Goal: Task Accomplishment & Management: Complete application form

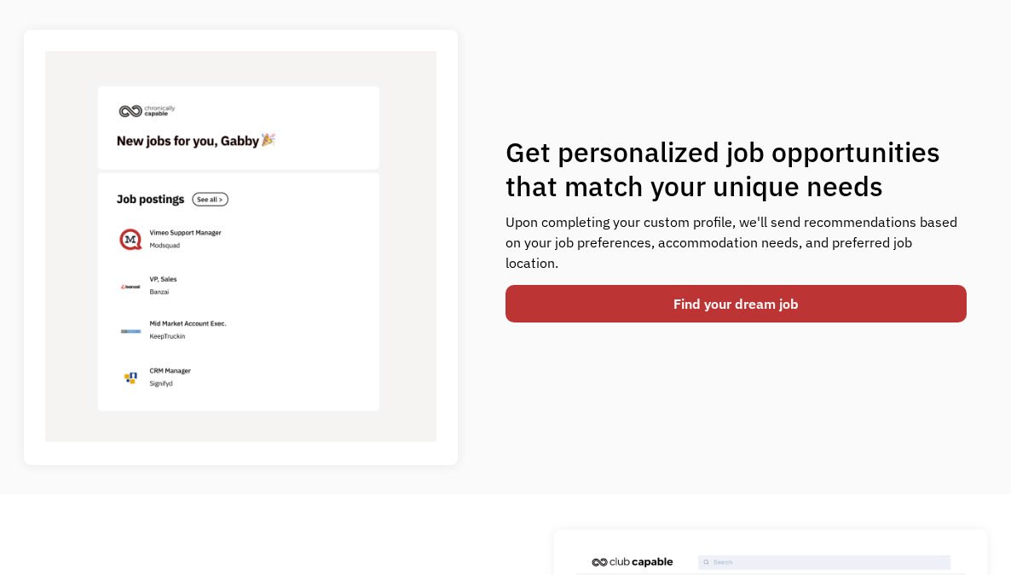
scroll to position [625, 0]
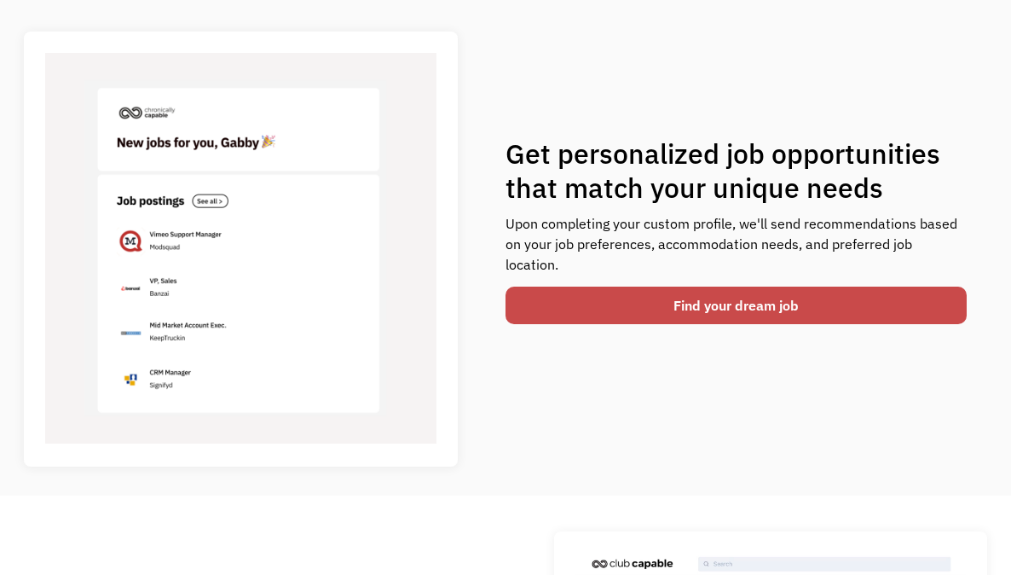
click at [755, 293] on link "Find your dream job" at bounding box center [736, 306] width 461 height 38
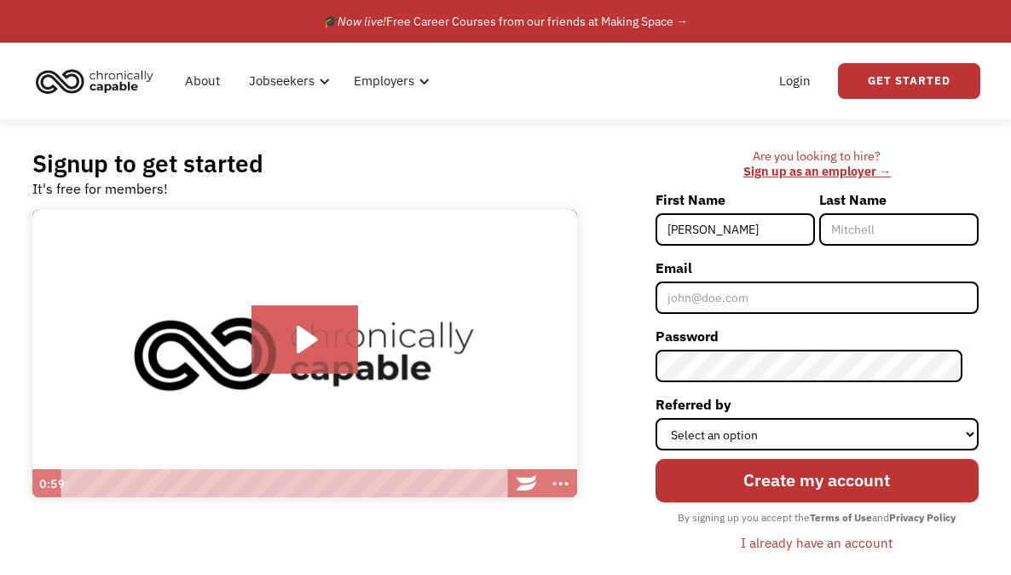
type input "[PERSON_NAME]"
click at [849, 230] on input "Last Name" at bounding box center [898, 229] width 159 height 32
type input "Kaplita"
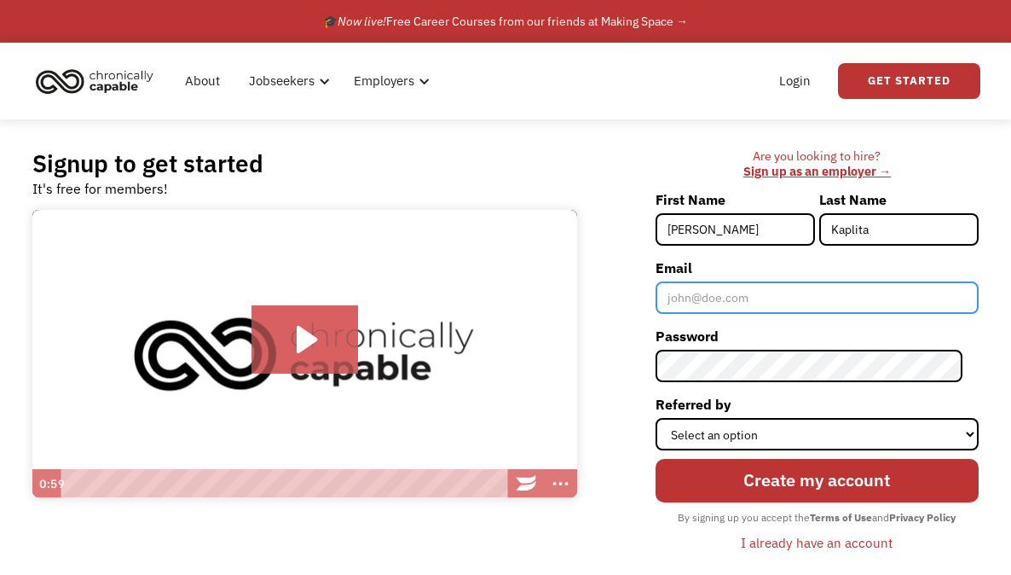
click at [760, 292] on input "Email" at bounding box center [817, 297] width 323 height 32
type input "[EMAIL_ADDRESS][DOMAIN_NAME]"
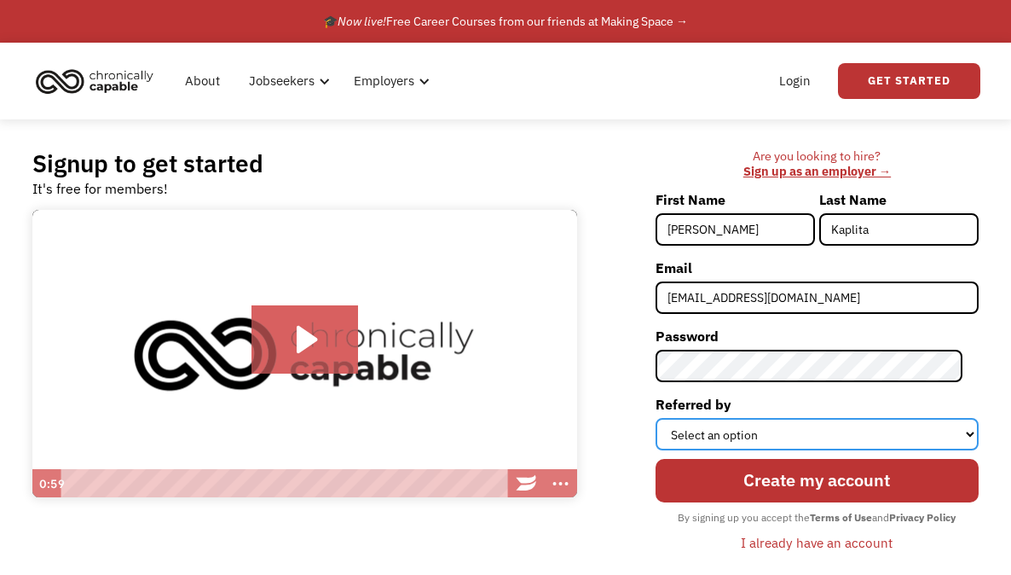
click at [761, 432] on select "Select an option Instagram Facebook Twitter Search Engine News Article Word of …" at bounding box center [817, 434] width 323 height 32
select select "Other"
click at [671, 418] on select "Select an option Instagram Facebook Twitter Search Engine News Article Word of …" at bounding box center [817, 434] width 323 height 32
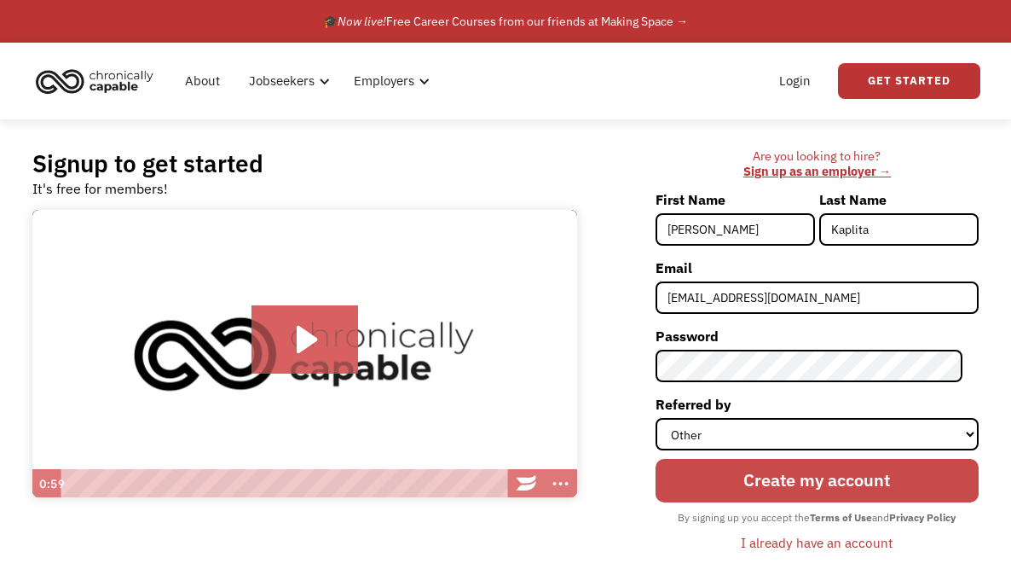
click at [800, 477] on input "Create my account" at bounding box center [817, 480] width 323 height 43
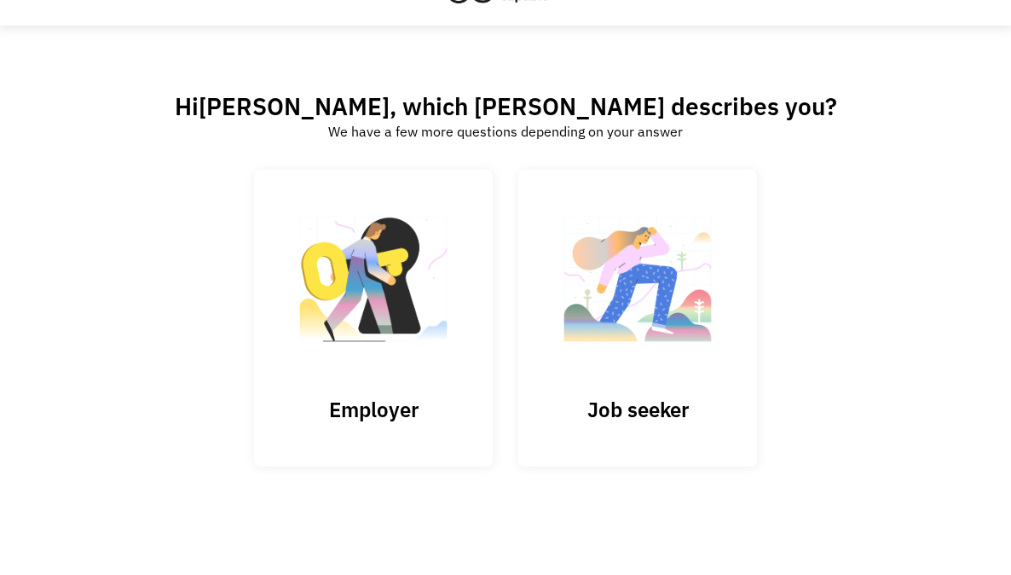
scroll to position [49, 0]
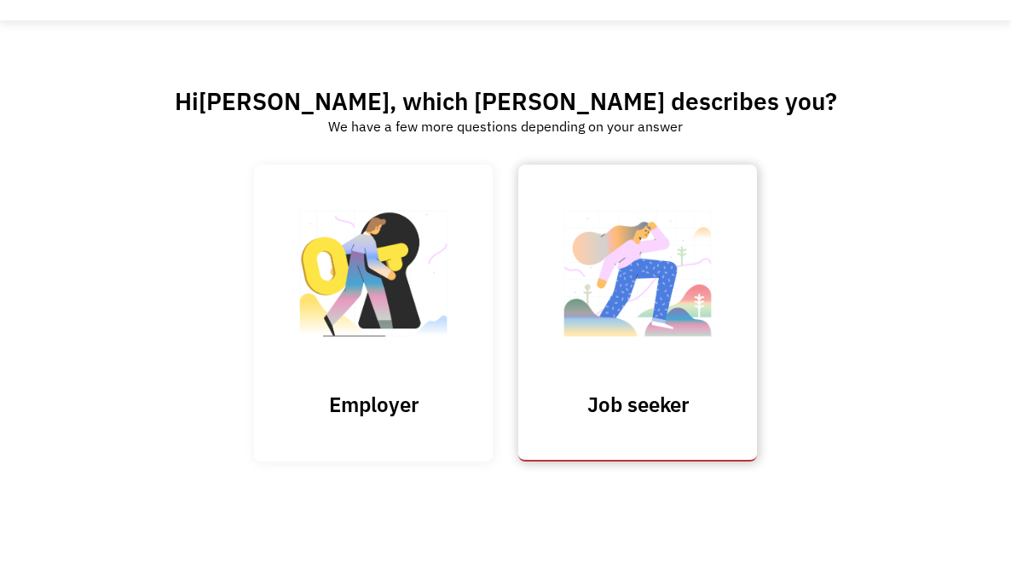
click at [607, 333] on img at bounding box center [638, 282] width 171 height 166
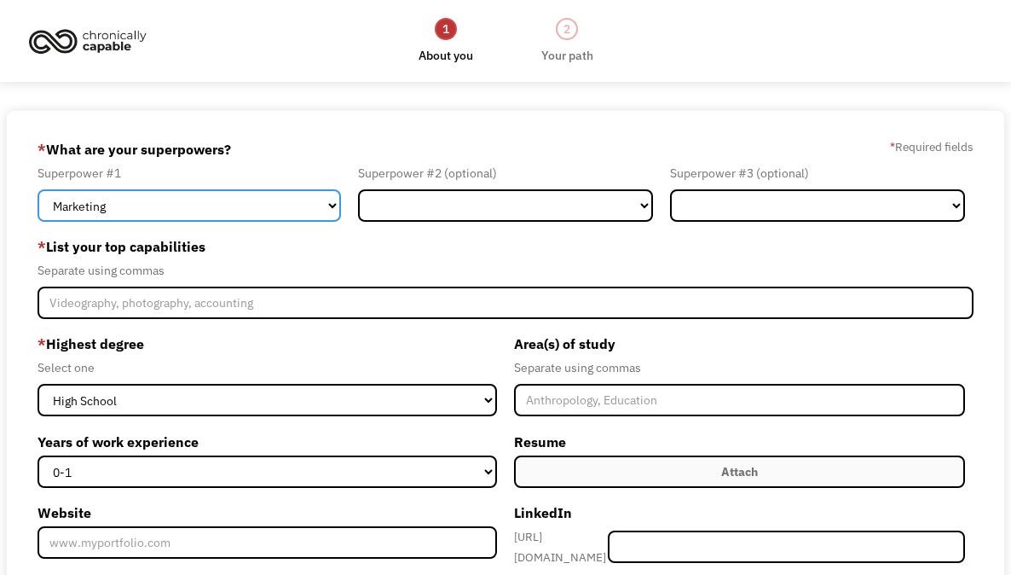
click at [330, 201] on select "Marketing Human Resources Finance Technology Operations Sales Industrial & Manu…" at bounding box center [190, 205] width 304 height 32
click at [38, 189] on select "Marketing Human Resources Finance Technology Operations Sales Industrial & Manu…" at bounding box center [190, 205] width 304 height 32
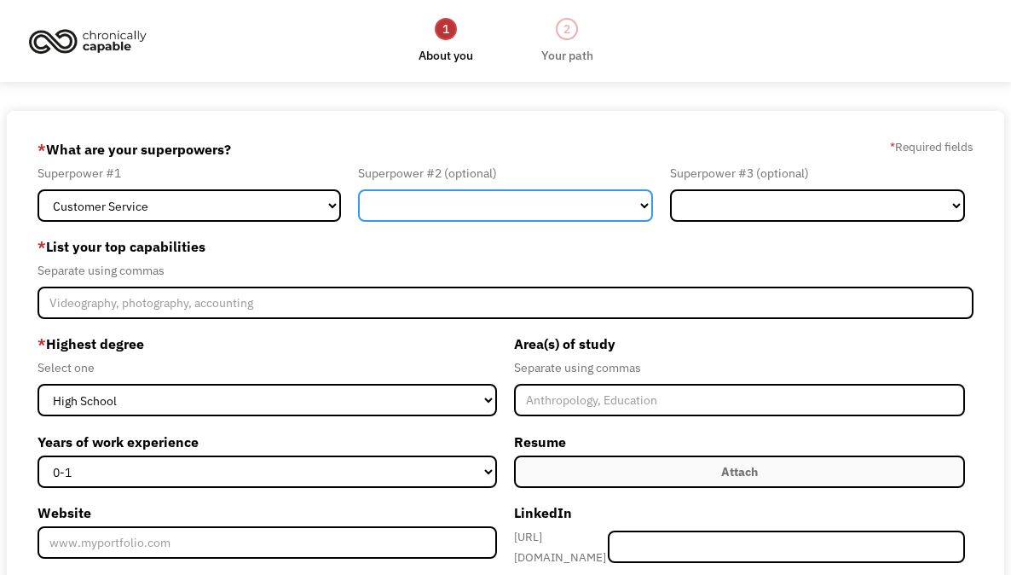
click at [566, 208] on select "Marketing Human Resources Finance Technology Operations Sales Industrial & Manu…" at bounding box center [505, 205] width 295 height 32
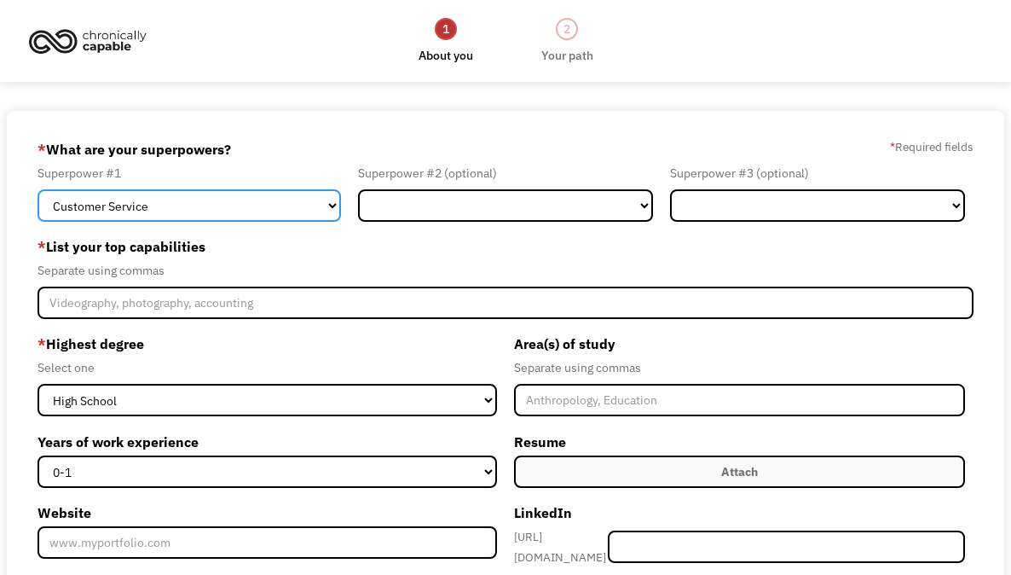
click at [328, 203] on select "Marketing Human Resources Finance Technology Operations Sales Industrial & Manu…" at bounding box center [190, 205] width 304 height 32
select select "Communications & Public Relations"
click at [38, 189] on select "Marketing Human Resources Finance Technology Operations Sales Industrial & Manu…" at bounding box center [190, 205] width 304 height 32
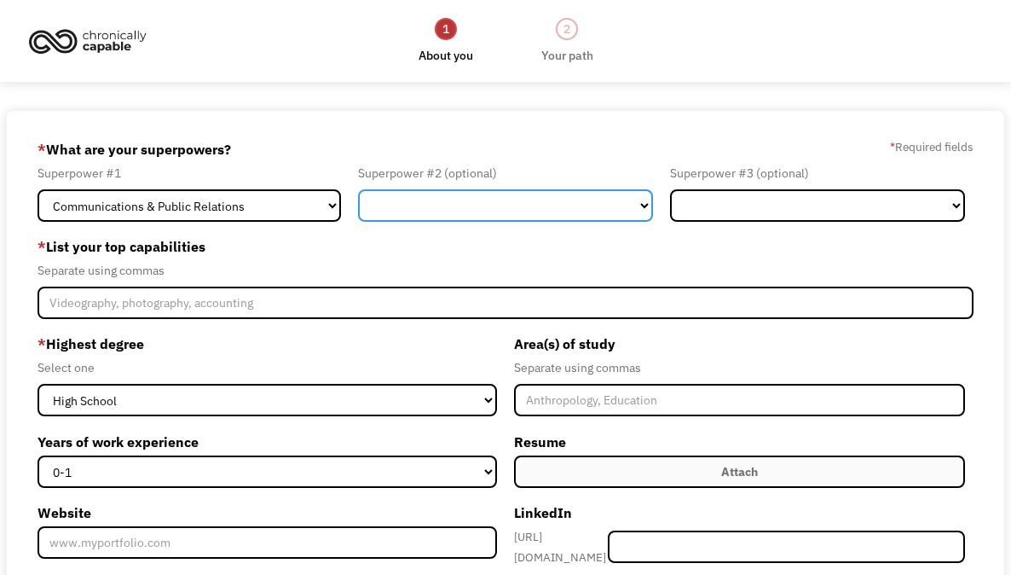
click at [482, 211] on select "Marketing Human Resources Finance Technology Operations Sales Industrial & Manu…" at bounding box center [505, 205] width 295 height 32
select select "Science & Education"
click at [358, 189] on select "Marketing Human Resources Finance Technology Operations Sales Industrial & Manu…" at bounding box center [505, 205] width 295 height 32
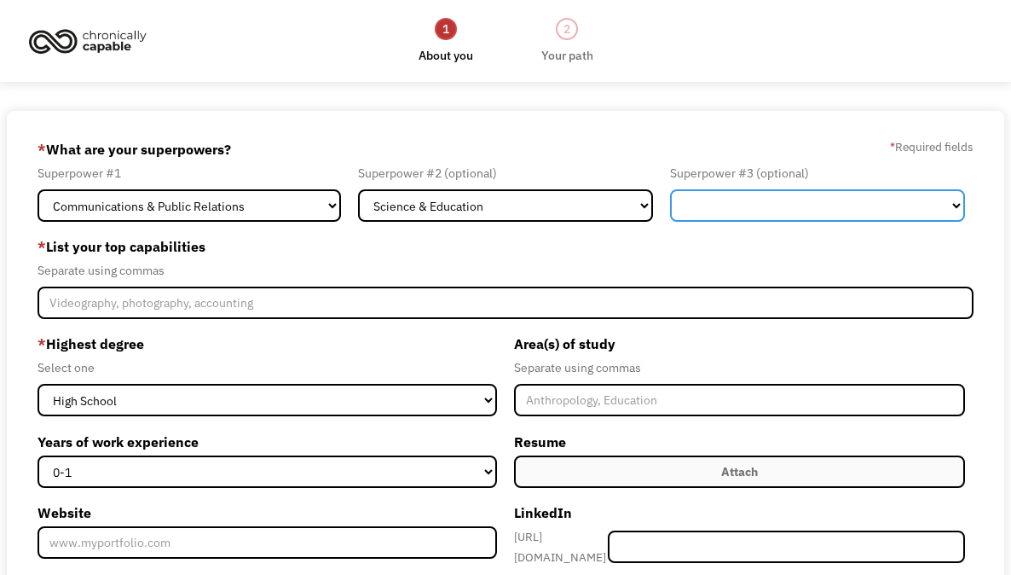
click at [793, 207] on select "Marketing Human Resources Finance Technology Operations Sales Industrial & Manu…" at bounding box center [817, 205] width 295 height 32
select select "Administration"
click at [670, 189] on select "Marketing Human Resources Finance Technology Operations Sales Industrial & Manu…" at bounding box center [817, 205] width 295 height 32
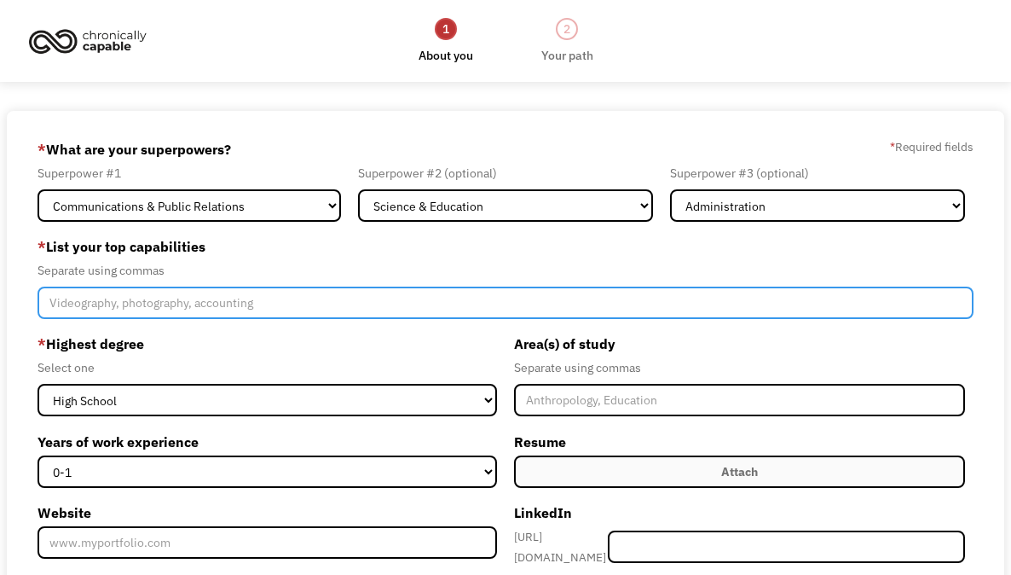
click at [148, 303] on input "Member-Create-Step1" at bounding box center [506, 303] width 937 height 32
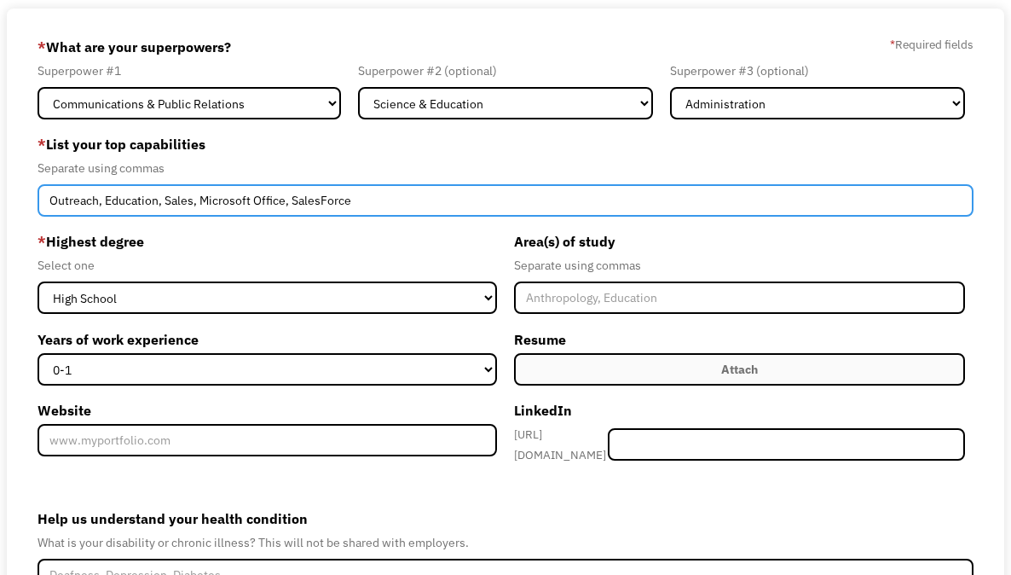
scroll to position [125, 0]
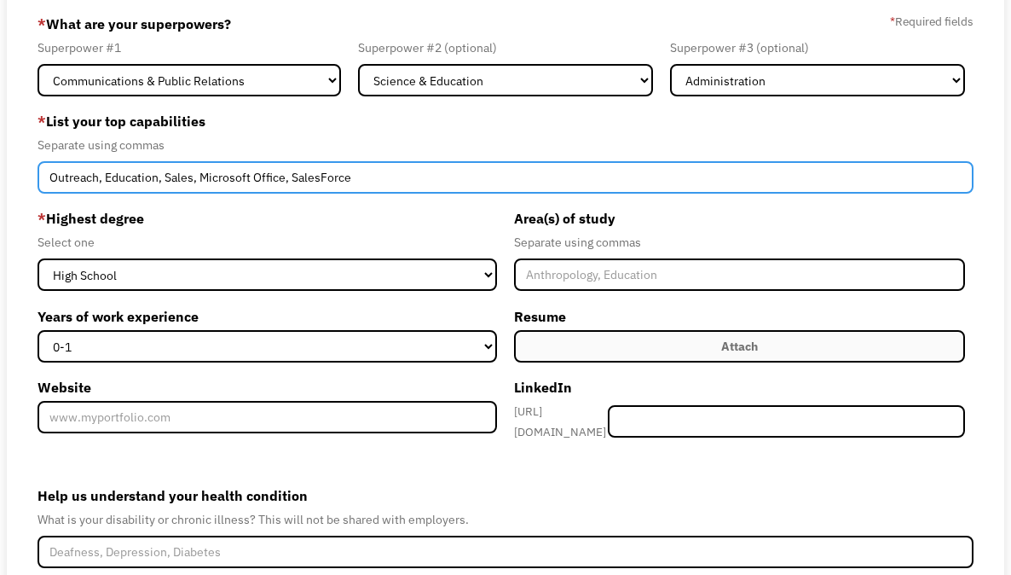
type input "Outreach, Education, Sales, Microsoft Office, SalesForce"
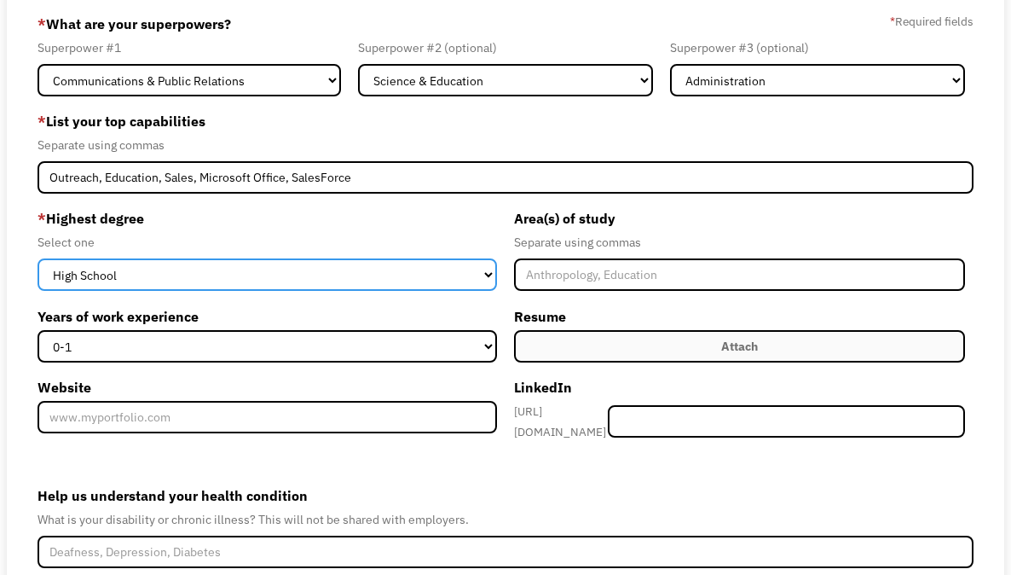
click at [277, 282] on select "High School Associates Bachelors Master's PhD" at bounding box center [268, 274] width 460 height 32
select select "bachelors"
click at [38, 258] on select "High School Associates Bachelors Master's PhD" at bounding box center [268, 274] width 460 height 32
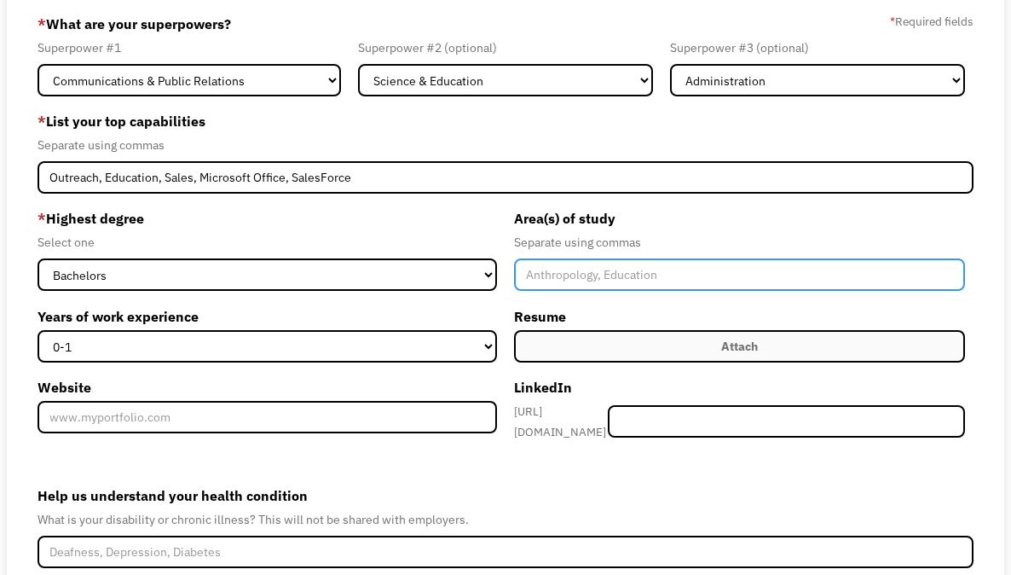
click at [589, 281] on input "Member-Create-Step1" at bounding box center [739, 274] width 451 height 32
type input "Environmental Sciences"
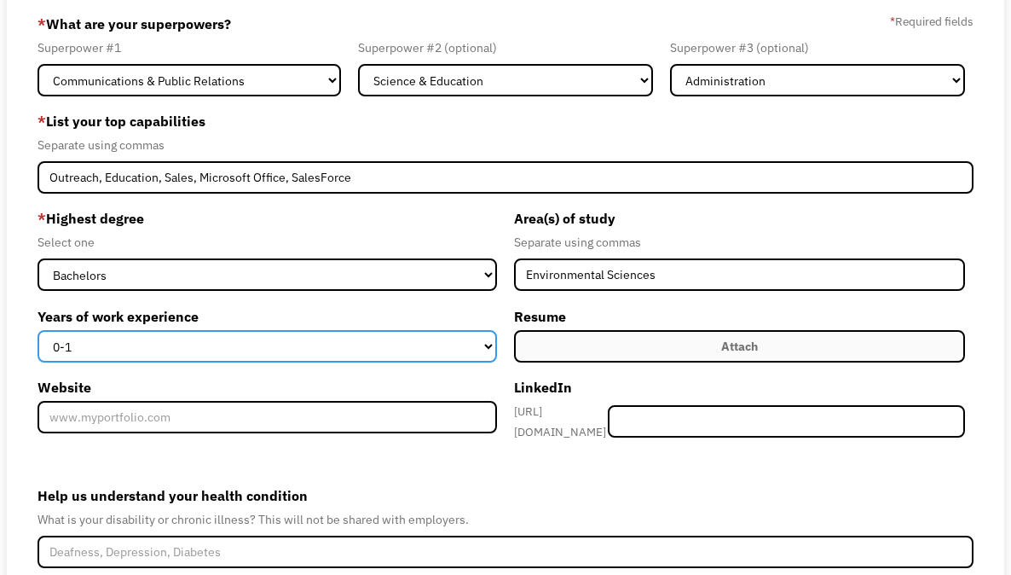
click at [362, 351] on select "0-1 2-4 5-10 11-15 15+" at bounding box center [268, 346] width 460 height 32
select select "5-10"
click at [38, 330] on select "0-1 2-4 5-10 11-15 15+" at bounding box center [268, 346] width 460 height 32
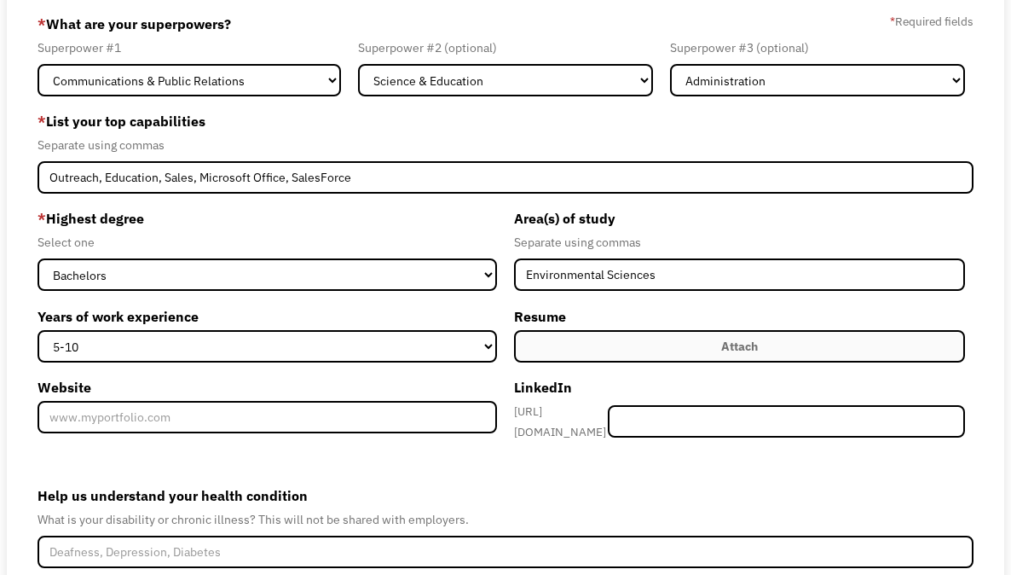
click at [804, 348] on label "Attach" at bounding box center [739, 346] width 451 height 32
click at [731, 351] on div "Attach" at bounding box center [739, 346] width 37 height 20
click at [774, 339] on label "Attach" at bounding box center [739, 346] width 451 height 32
click at [726, 346] on div "Attach" at bounding box center [739, 346] width 37 height 20
click at [842, 20] on div "* What are your superpowers? * Required fields" at bounding box center [506, 23] width 937 height 27
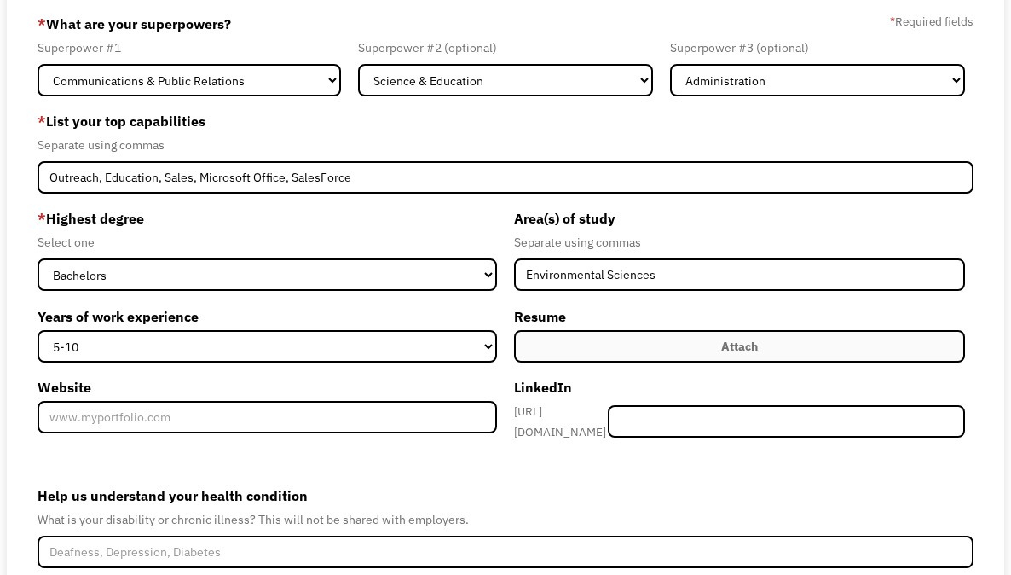
click at [877, 19] on div "* What are your superpowers? * Required fields" at bounding box center [506, 23] width 937 height 27
click at [703, 345] on label "Attach" at bounding box center [739, 346] width 451 height 32
click at [729, 304] on label "Resume" at bounding box center [739, 316] width 451 height 27
click at [602, 457] on form "68d174327f97b26b8065bf5f mankaplita@gmail.com Marisa Kaplita Other * What are y…" at bounding box center [506, 344] width 937 height 668
click at [630, 348] on label "Attach" at bounding box center [739, 346] width 451 height 32
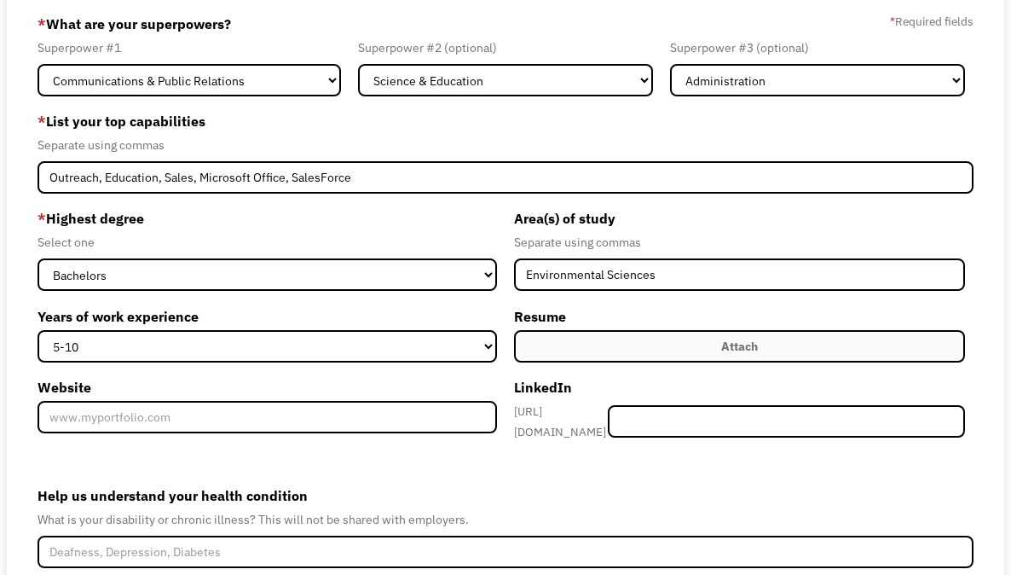
scroll to position [0, 0]
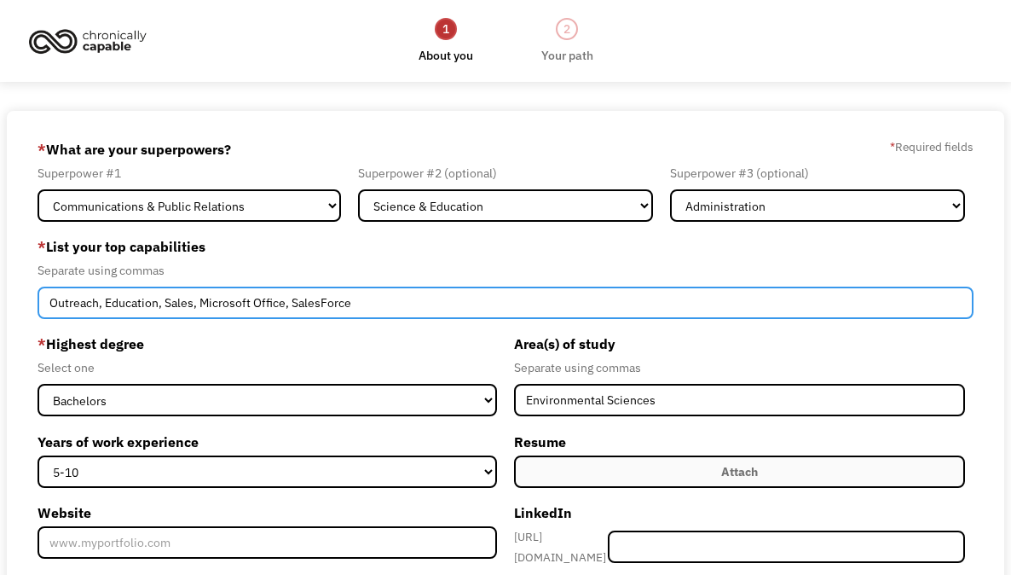
click at [367, 308] on input "Outreach, Education, Sales, Microsoft Office, SalesForce" at bounding box center [506, 303] width 937 height 32
drag, startPoint x: 367, startPoint y: 308, endPoint x: 56, endPoint y: 299, distance: 310.5
click at [58, 299] on input "Outreach, Education, Sales, Microsoft Office, SalesForce" at bounding box center [506, 303] width 937 height 32
